Goal: Check status: Check status

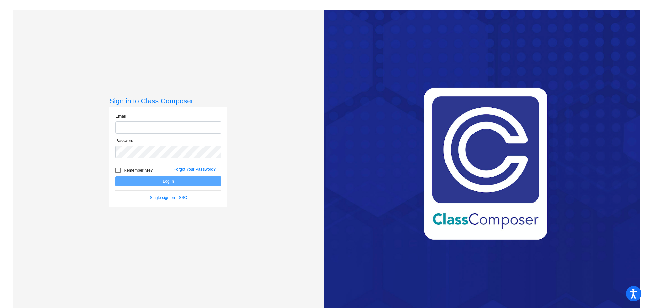
type input "hollandl@harrisontwp.k12.nj.us"
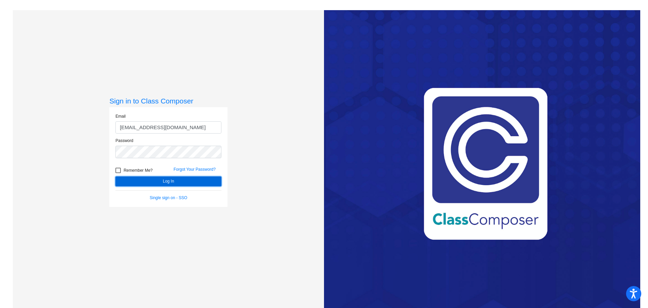
click at [191, 184] on button "Log In" at bounding box center [169, 181] width 106 height 10
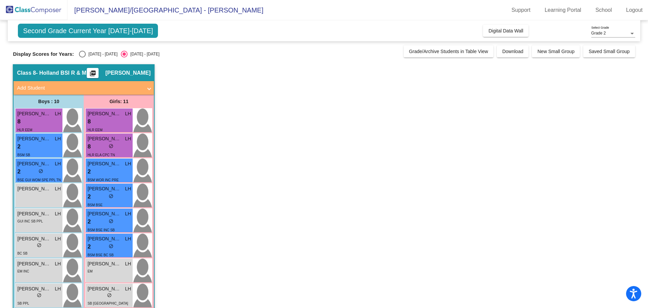
click at [80, 50] on div "Display Scores for Years: 2024 - 2025 2025 - 2026 Grade/Archive Students in Tab…" at bounding box center [324, 51] width 622 height 12
click at [81, 51] on div "Select an option" at bounding box center [82, 54] width 7 height 7
click at [82, 57] on input "[DATE] - [DATE]" at bounding box center [82, 57] width 0 height 0
radio input "true"
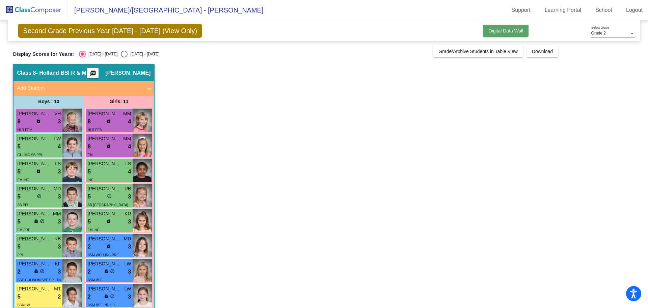
click at [502, 29] on span "Digital Data Wall" at bounding box center [506, 30] width 35 height 5
